Goal: Book appointment/travel/reservation

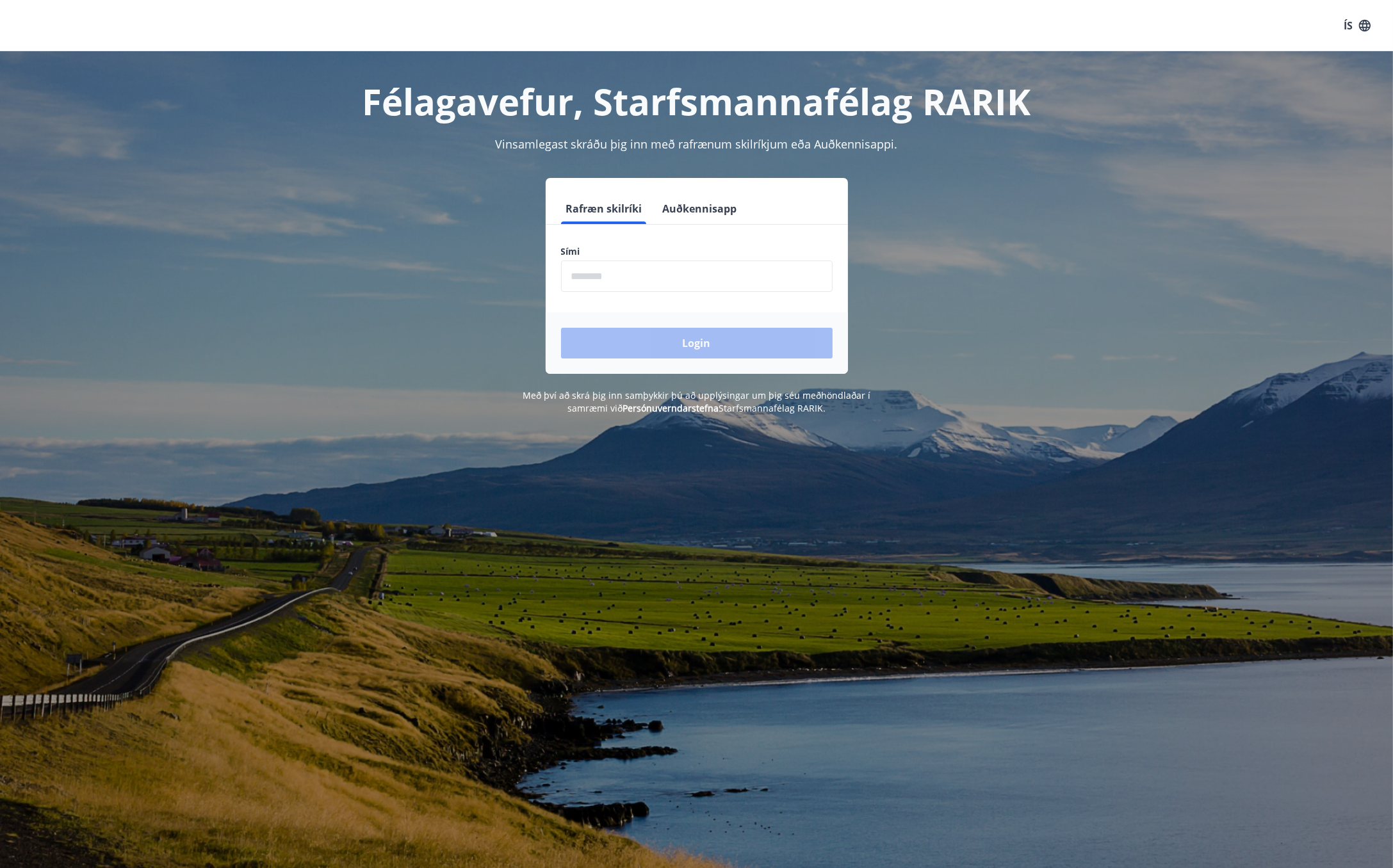
drag, startPoint x: 620, startPoint y: 273, endPoint x: 644, endPoint y: 270, distance: 24.2
click at [620, 273] on input "phone" at bounding box center [696, 276] width 271 height 31
type input "********"
click at [561, 328] on button "Login" at bounding box center [696, 343] width 271 height 30
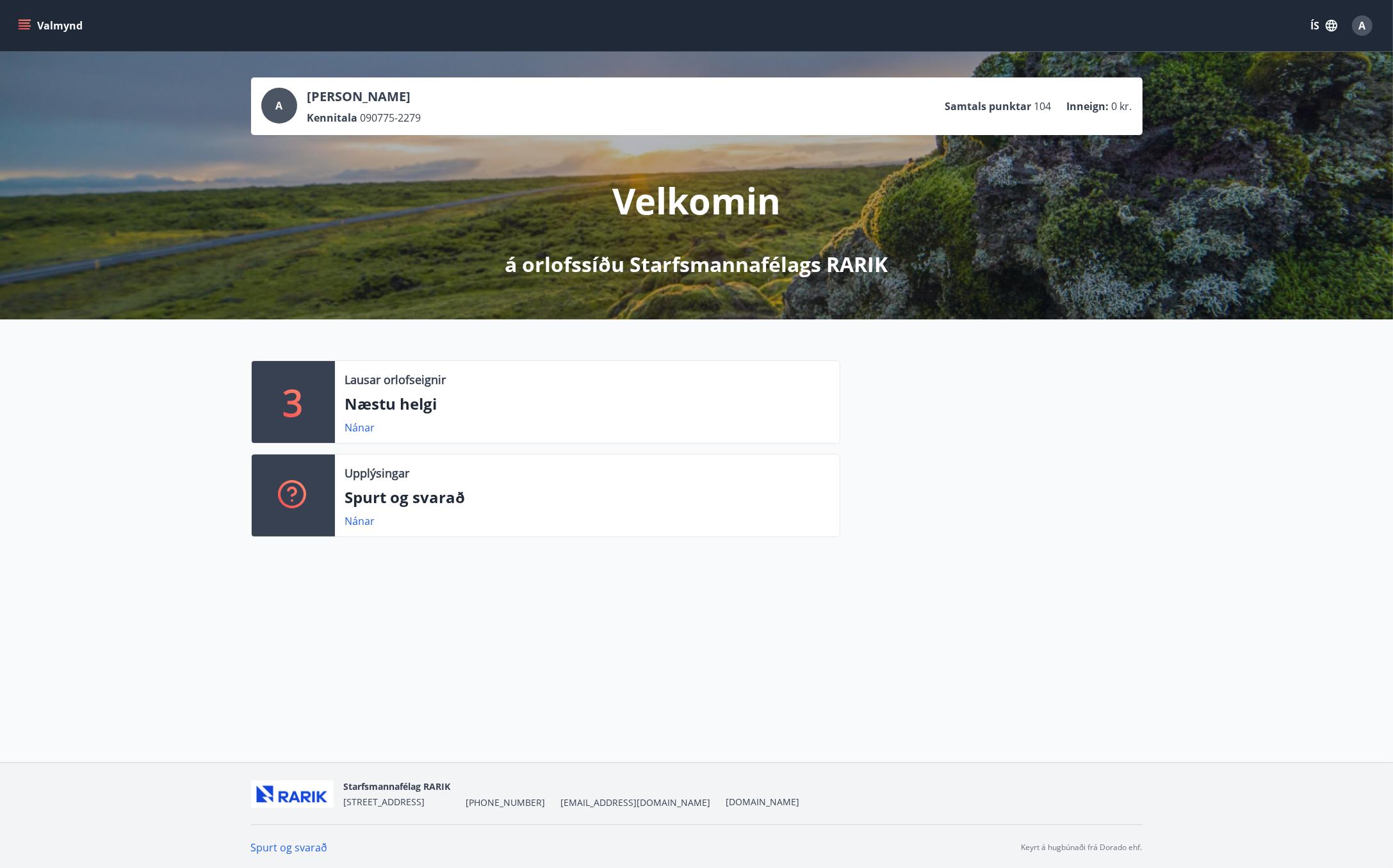
click at [26, 22] on icon "menu" at bounding box center [25, 25] width 13 height 13
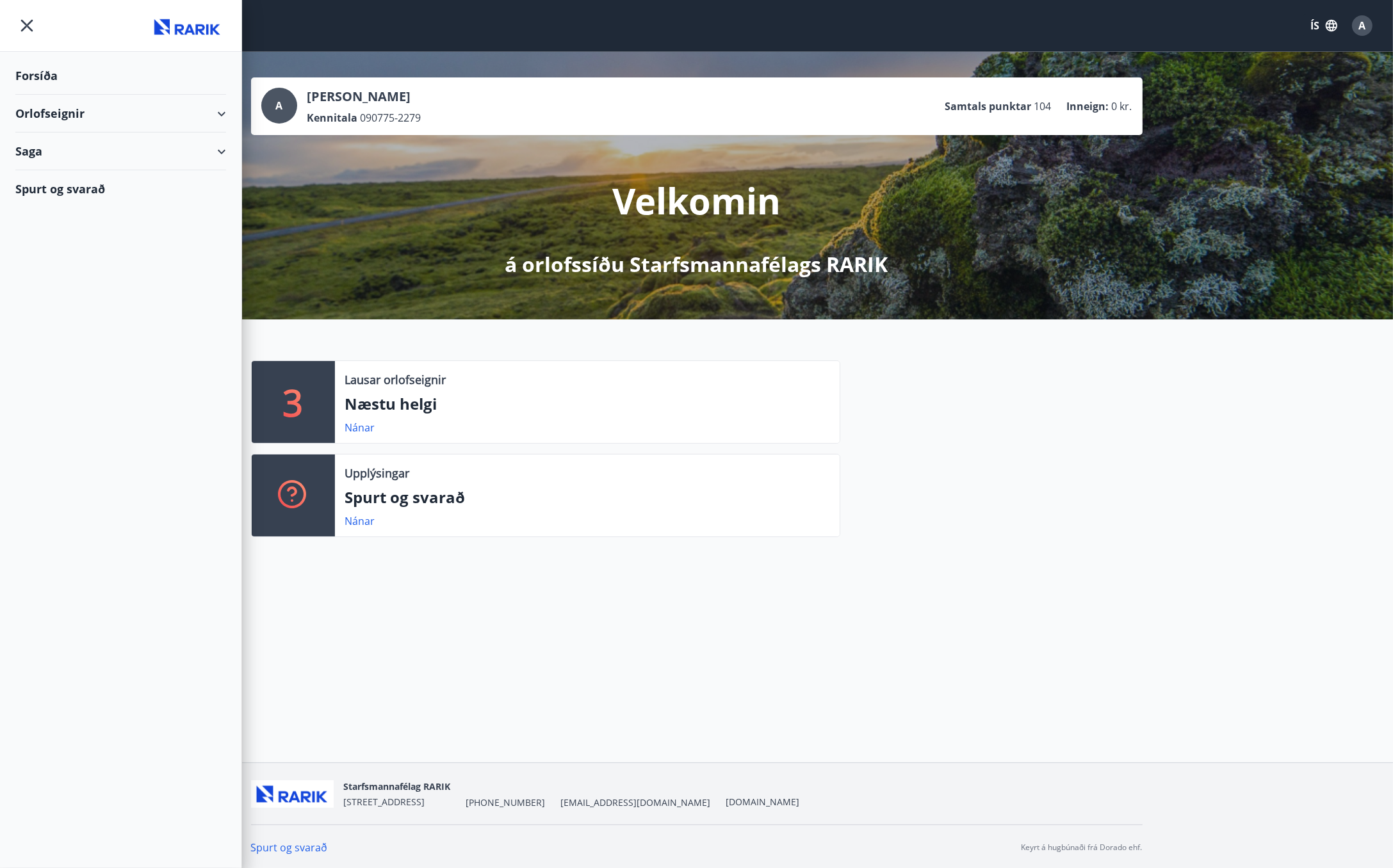
click at [48, 110] on div "Orlofseignir" at bounding box center [121, 114] width 211 height 38
click at [67, 142] on div "Framboð" at bounding box center [121, 146] width 190 height 27
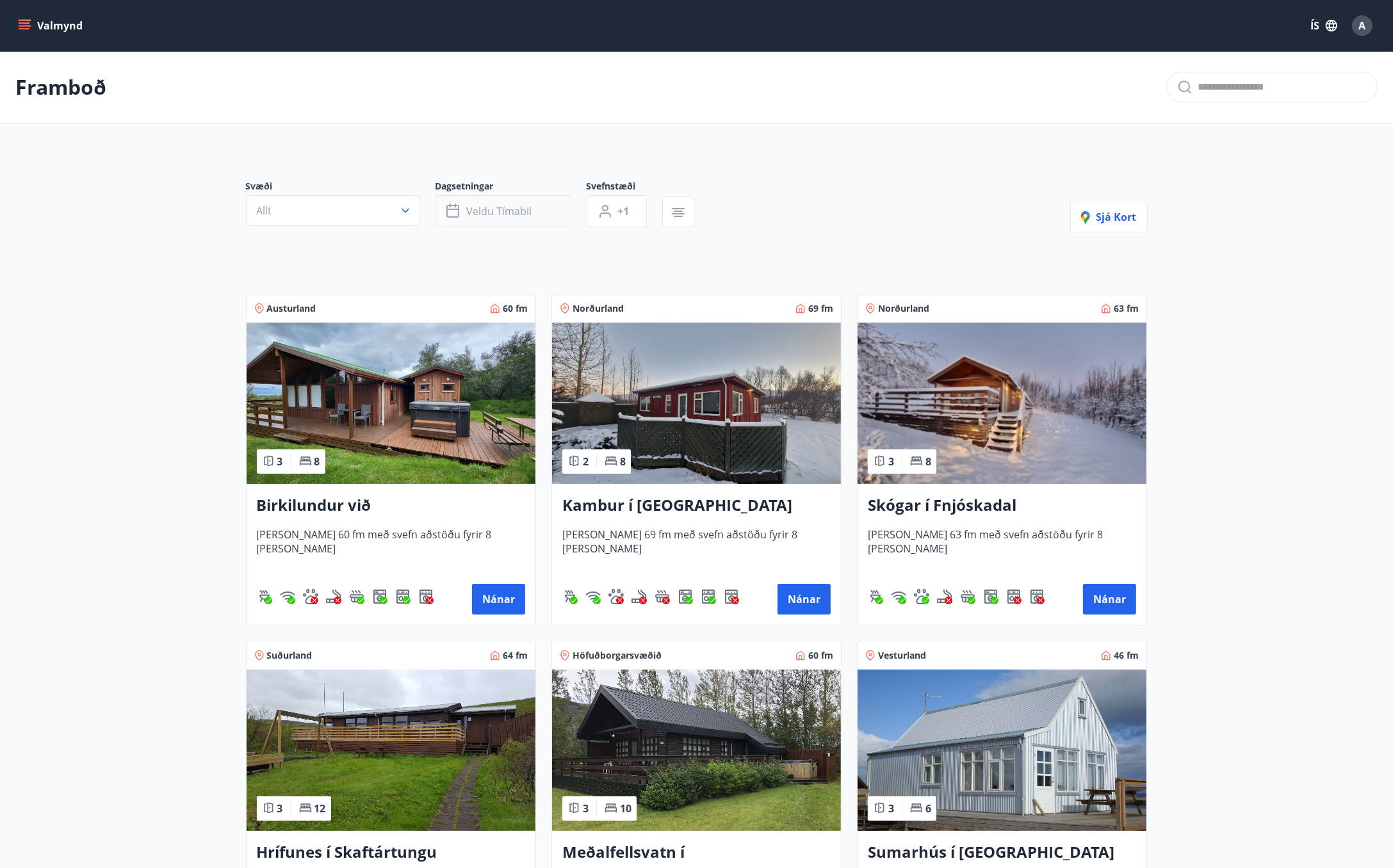
click at [520, 207] on span "Veldu tímabil" at bounding box center [499, 211] width 66 height 14
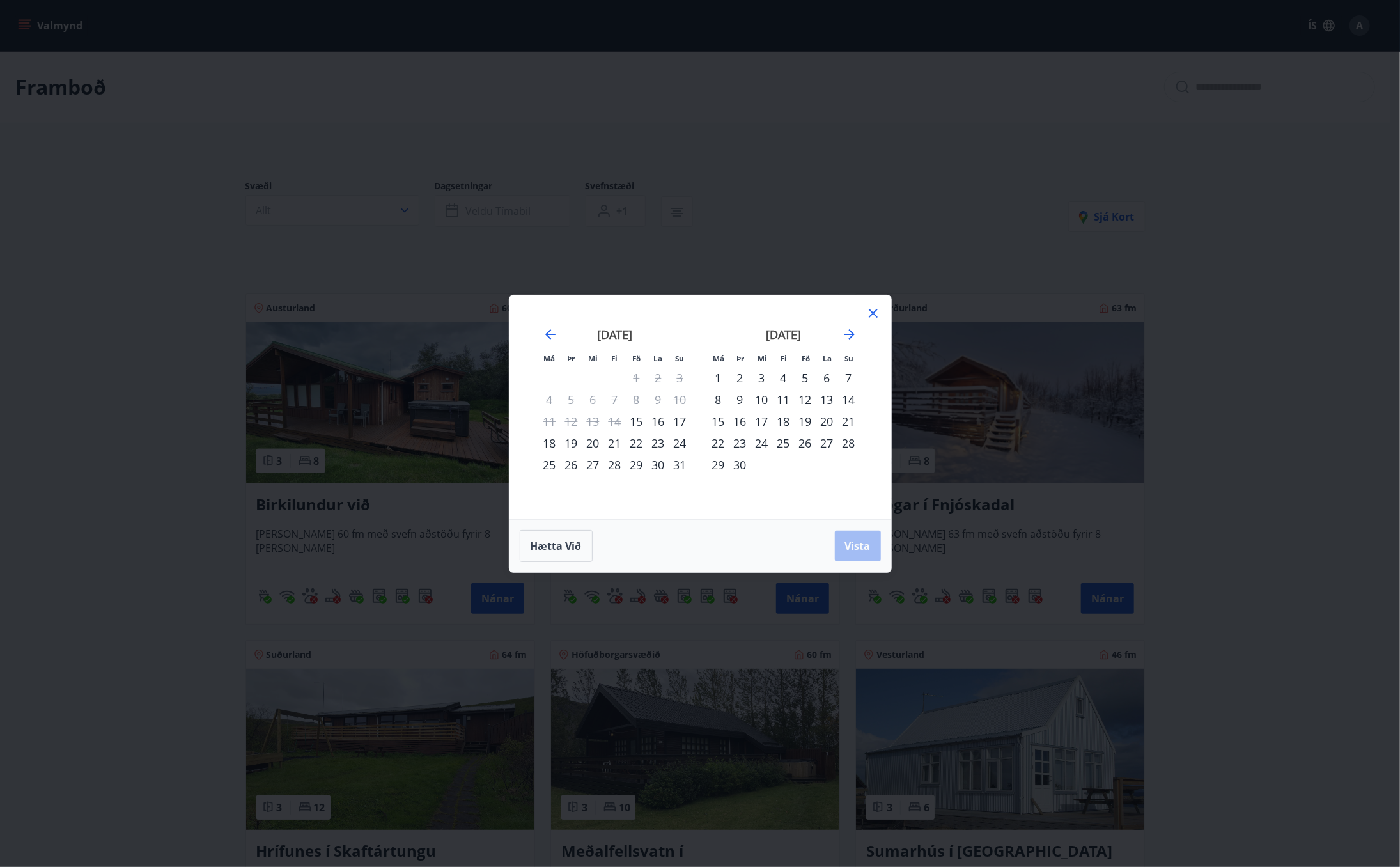
click at [805, 421] on div "19" at bounding box center [806, 421] width 22 height 22
click at [851, 419] on div "21" at bounding box center [849, 421] width 22 height 22
click at [862, 547] on span "Vista" at bounding box center [857, 545] width 25 height 14
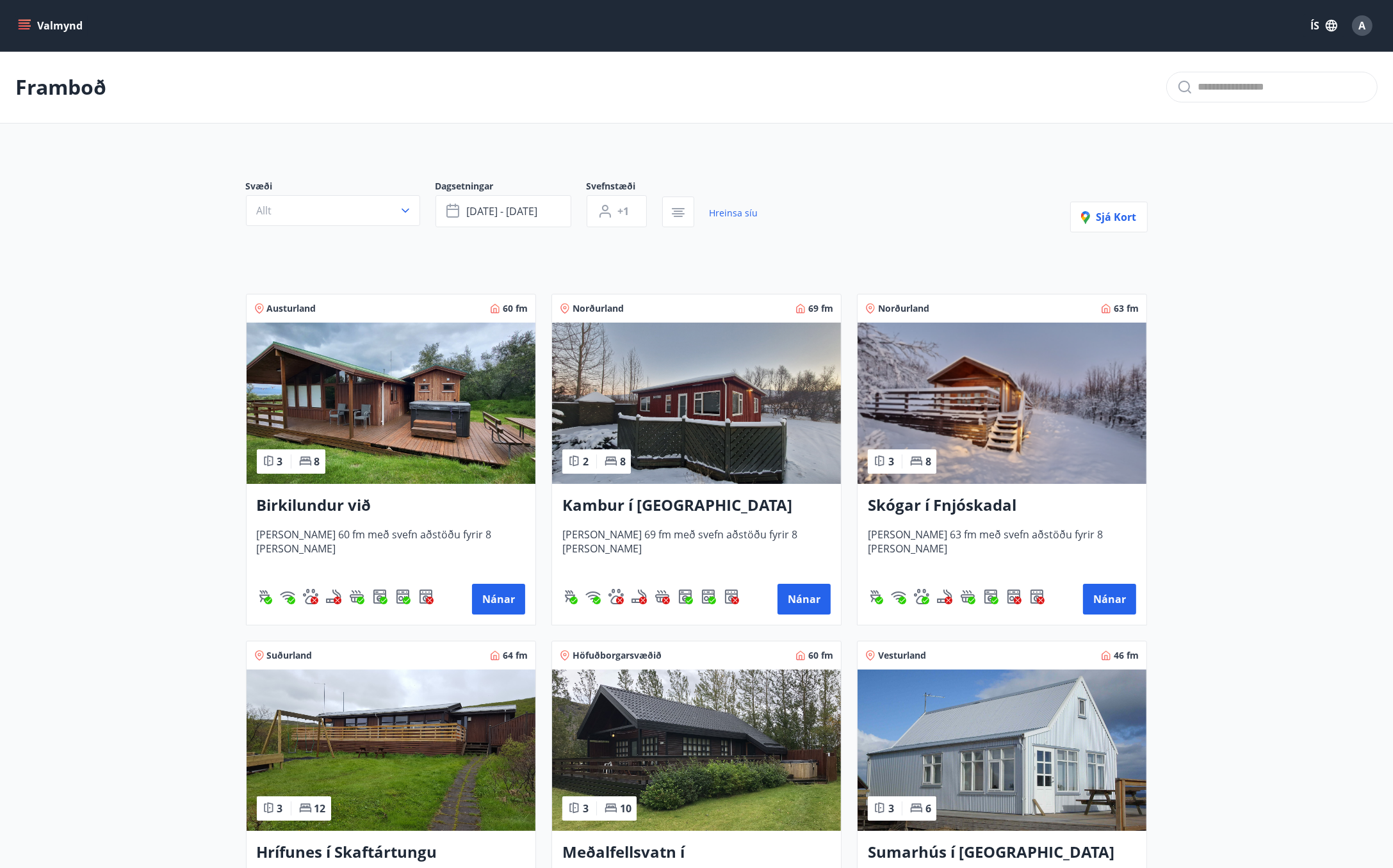
click at [685, 400] on img at bounding box center [696, 403] width 289 height 161
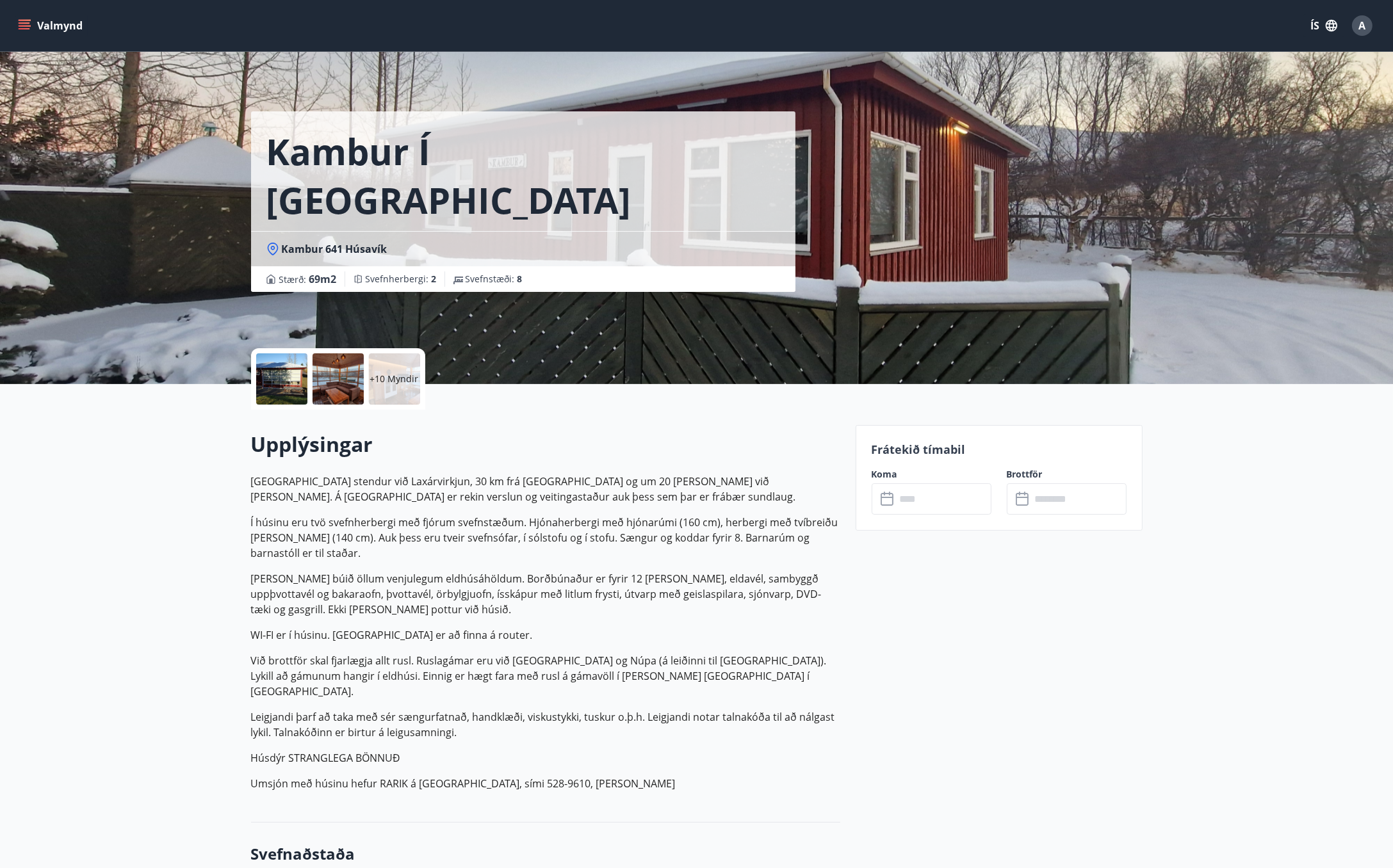
click at [909, 502] on input "text" at bounding box center [944, 499] width 95 height 31
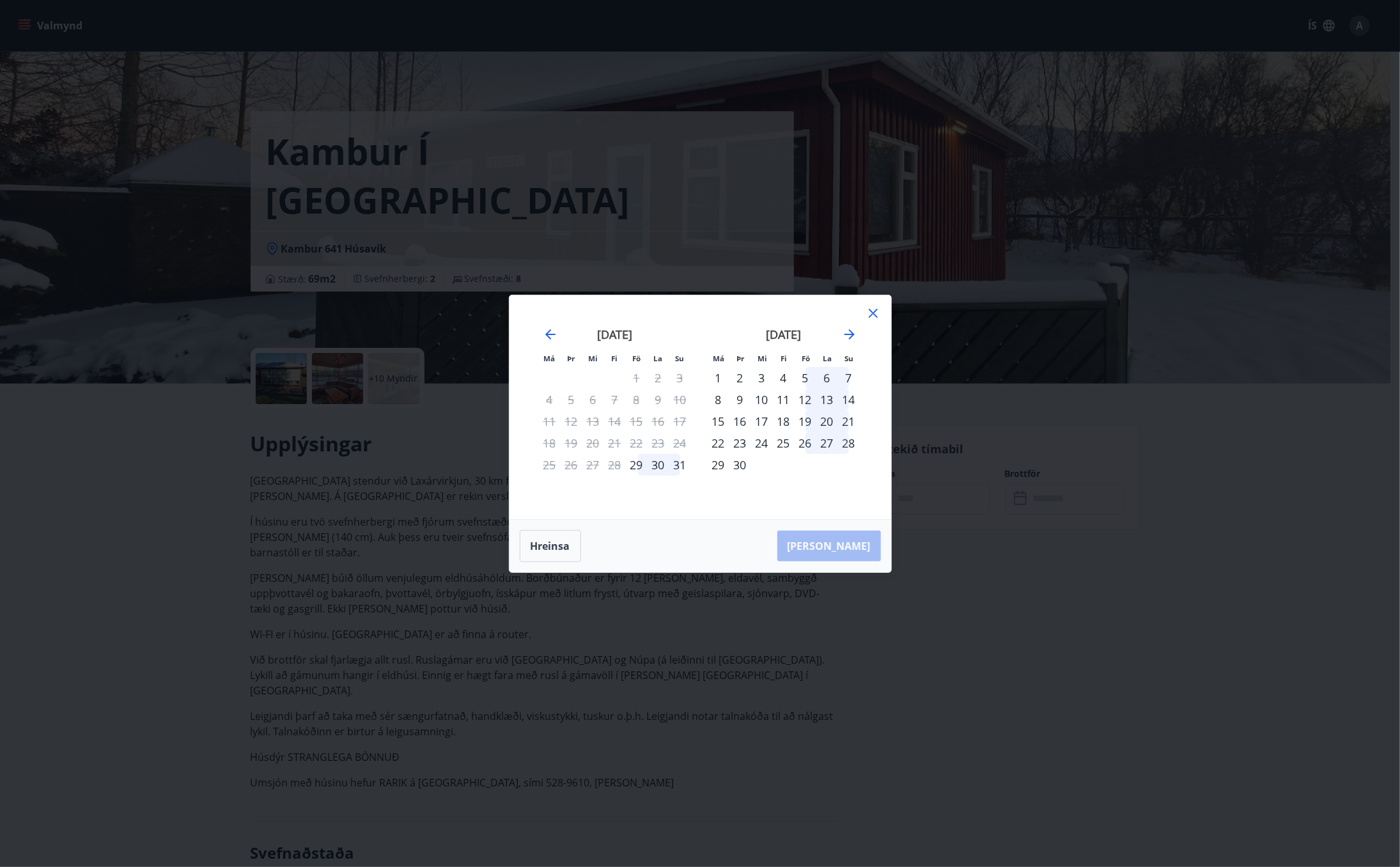
click at [807, 421] on div "19" at bounding box center [806, 421] width 22 height 22
click at [853, 417] on div "21" at bounding box center [849, 421] width 22 height 22
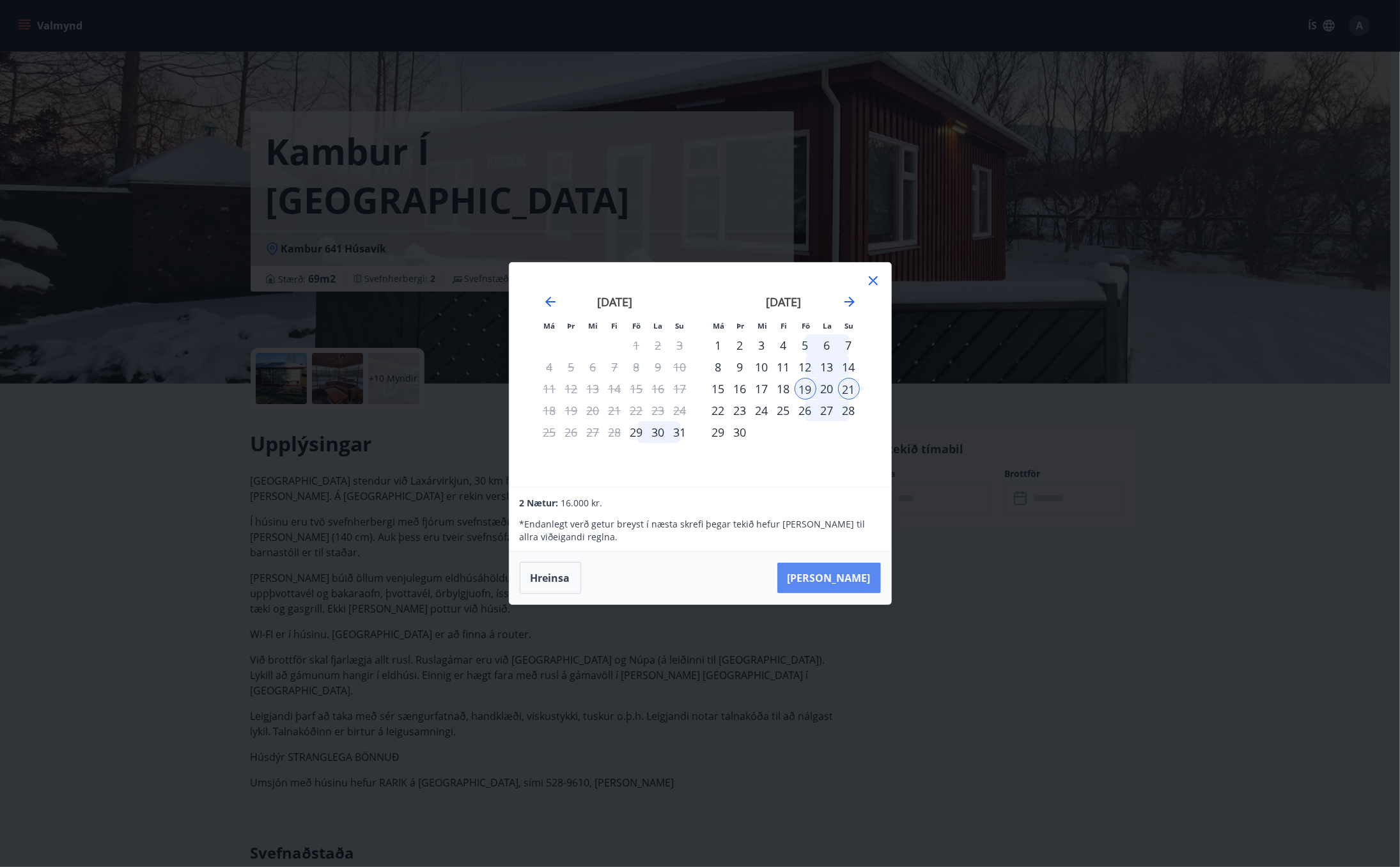
click at [851, 579] on button "[PERSON_NAME]" at bounding box center [829, 577] width 104 height 30
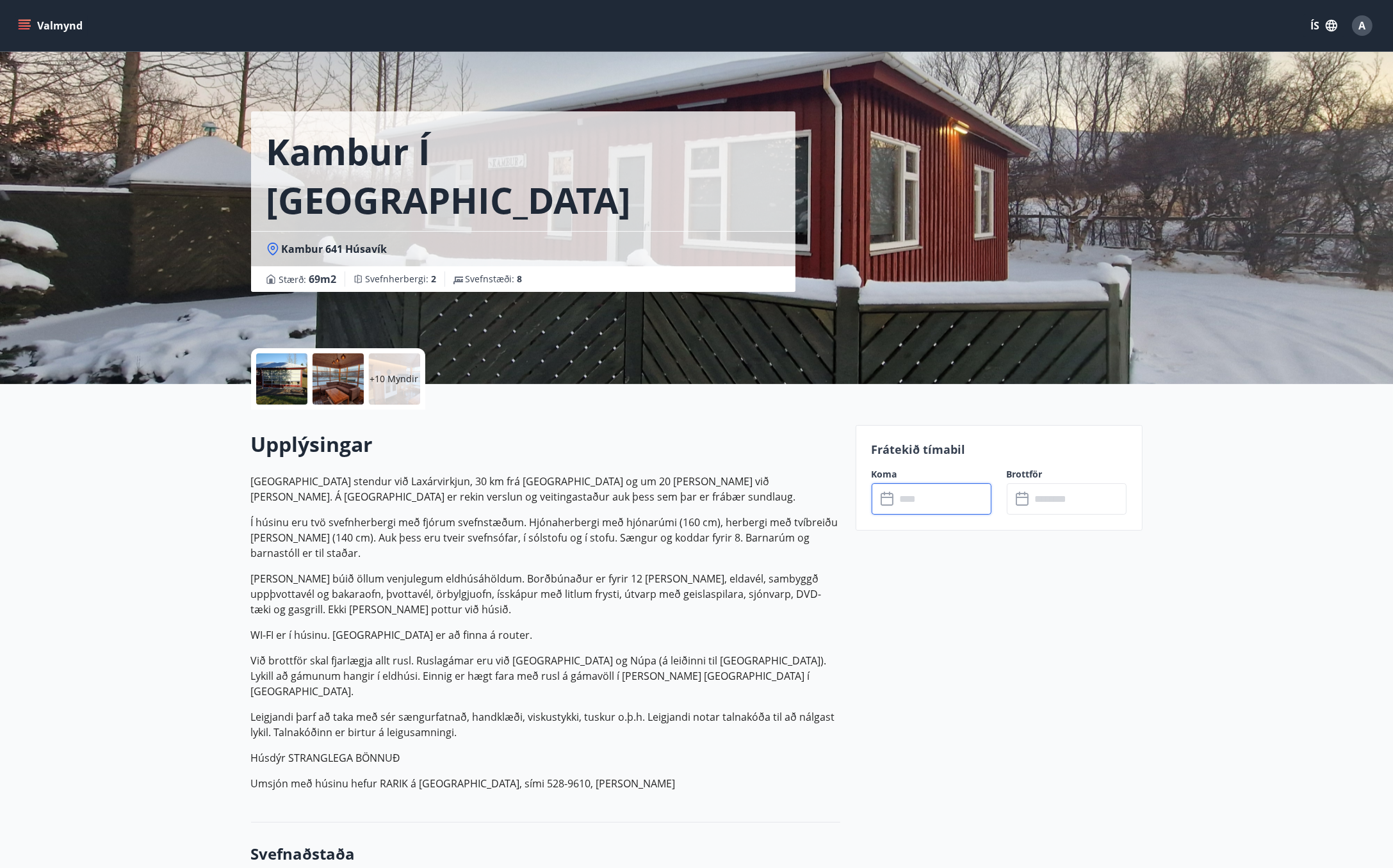
type input "******"
click at [1068, 616] on button "Greiða" at bounding box center [1067, 616] width 120 height 30
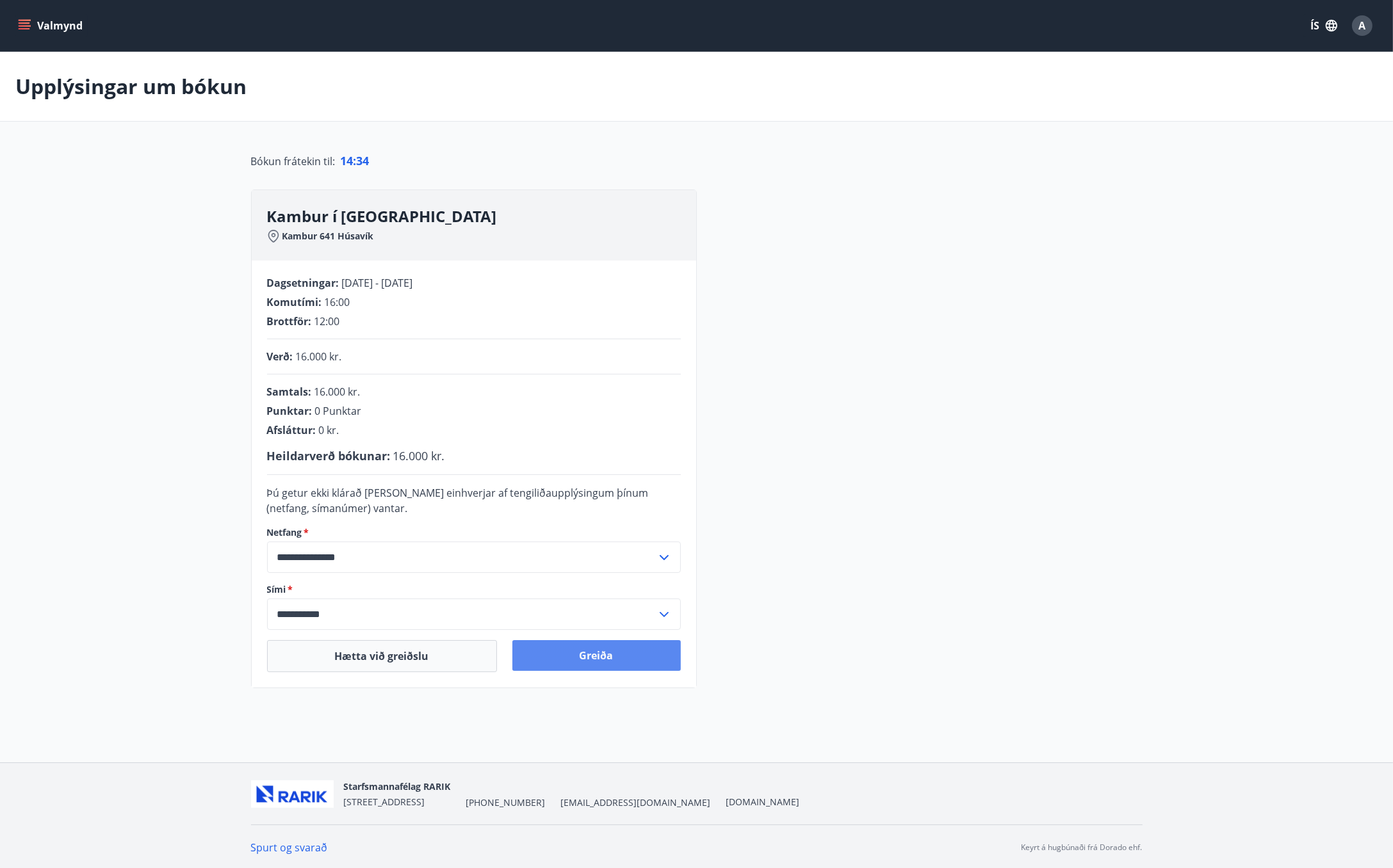
click at [640, 652] on button "Greiða" at bounding box center [596, 655] width 168 height 30
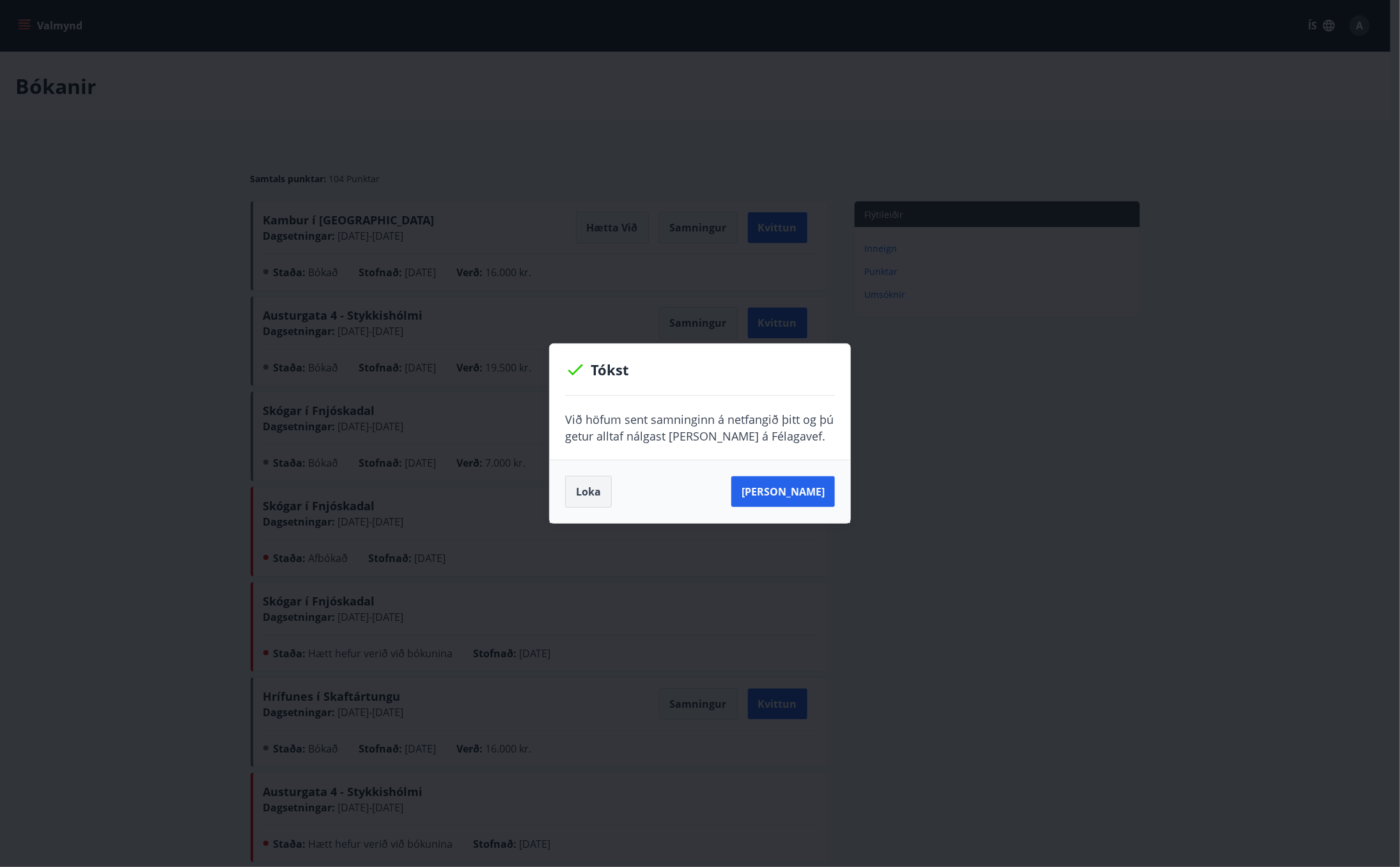
click at [596, 485] on button "Loka" at bounding box center [588, 491] width 47 height 32
